Goal: Navigation & Orientation: Find specific page/section

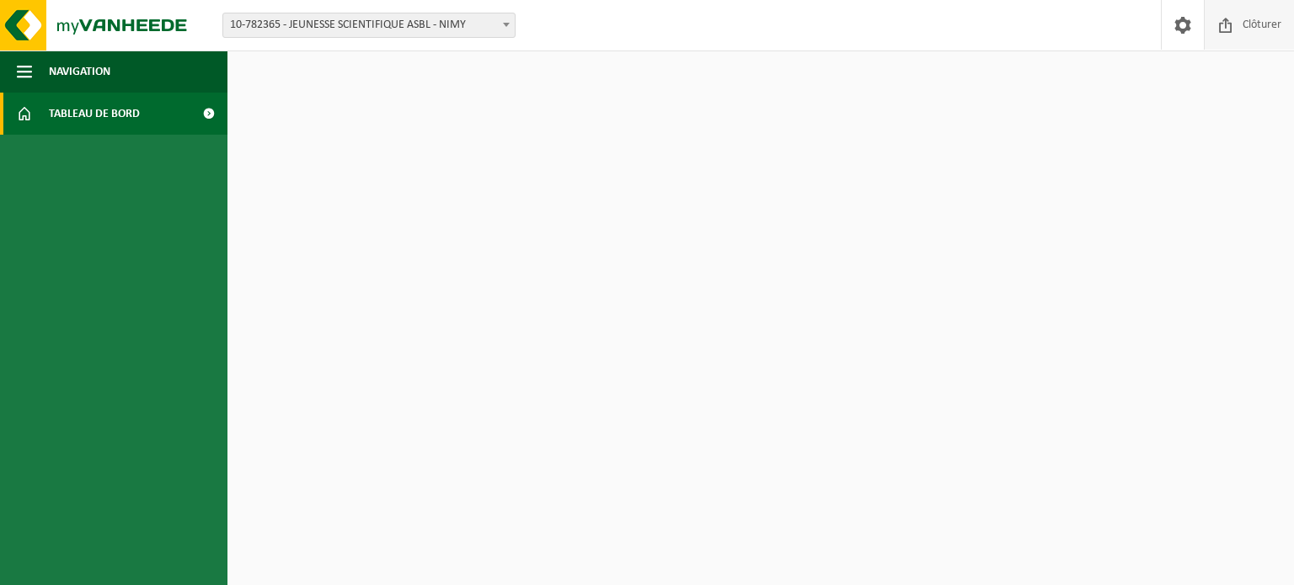
click at [1227, 27] on span at bounding box center [1225, 25] width 25 height 50
